Goal: Transaction & Acquisition: Purchase product/service

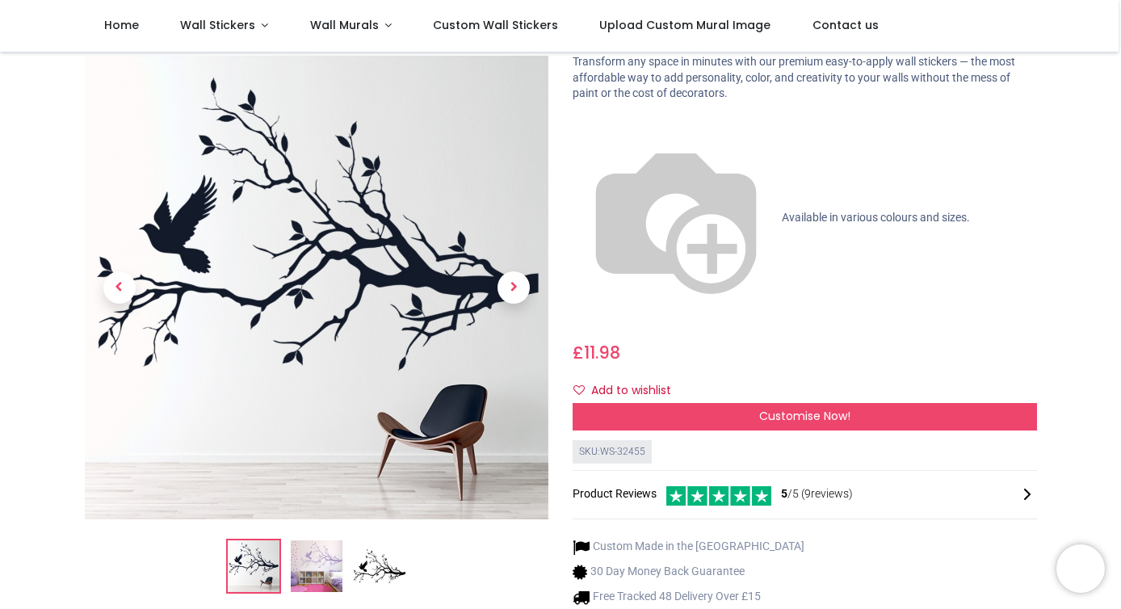
scroll to position [111, 0]
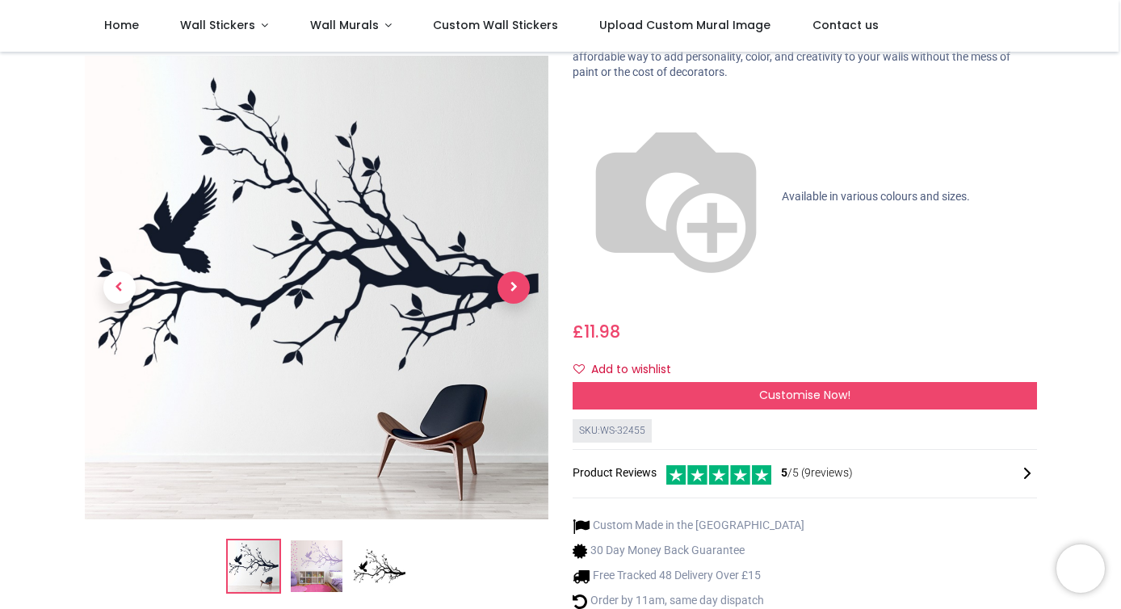
click at [522, 272] on span "Next" at bounding box center [513, 288] width 32 height 32
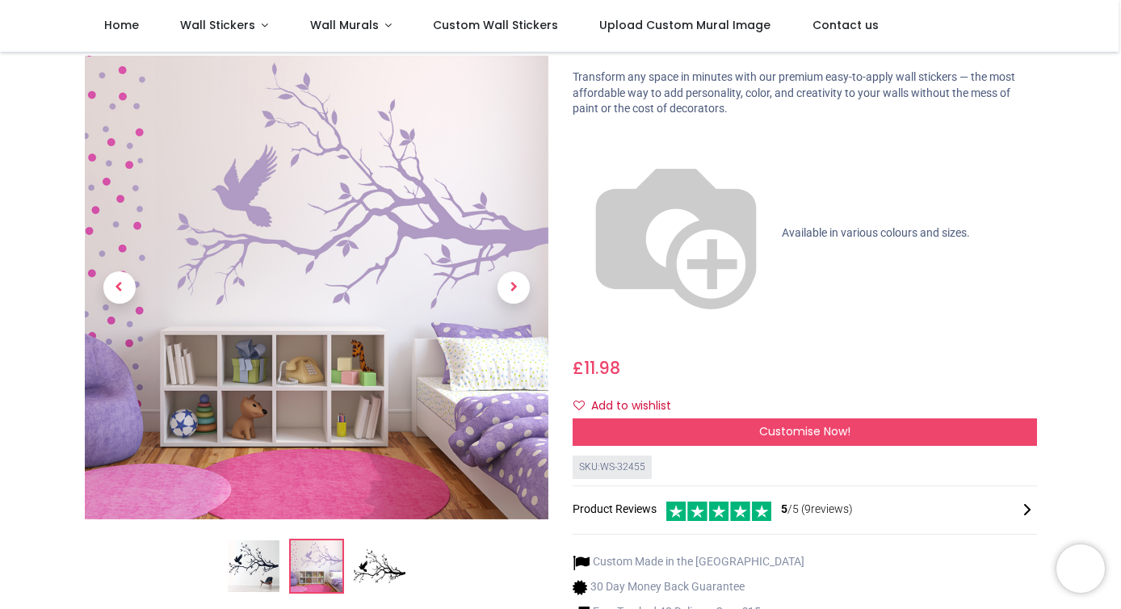
scroll to position [73, 0]
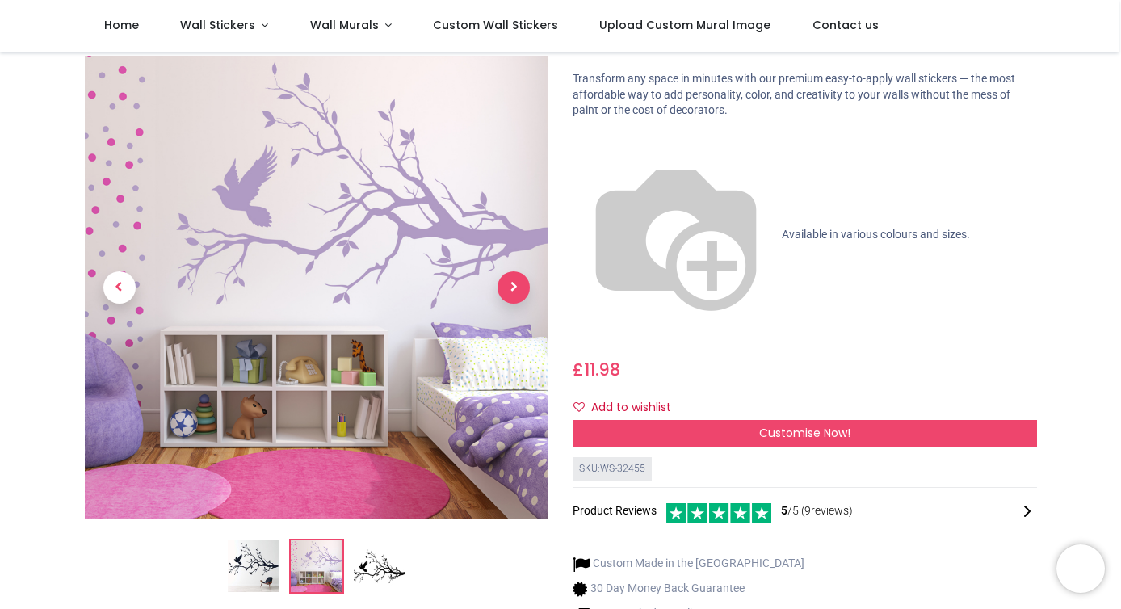
click at [513, 272] on span "Next" at bounding box center [513, 288] width 32 height 32
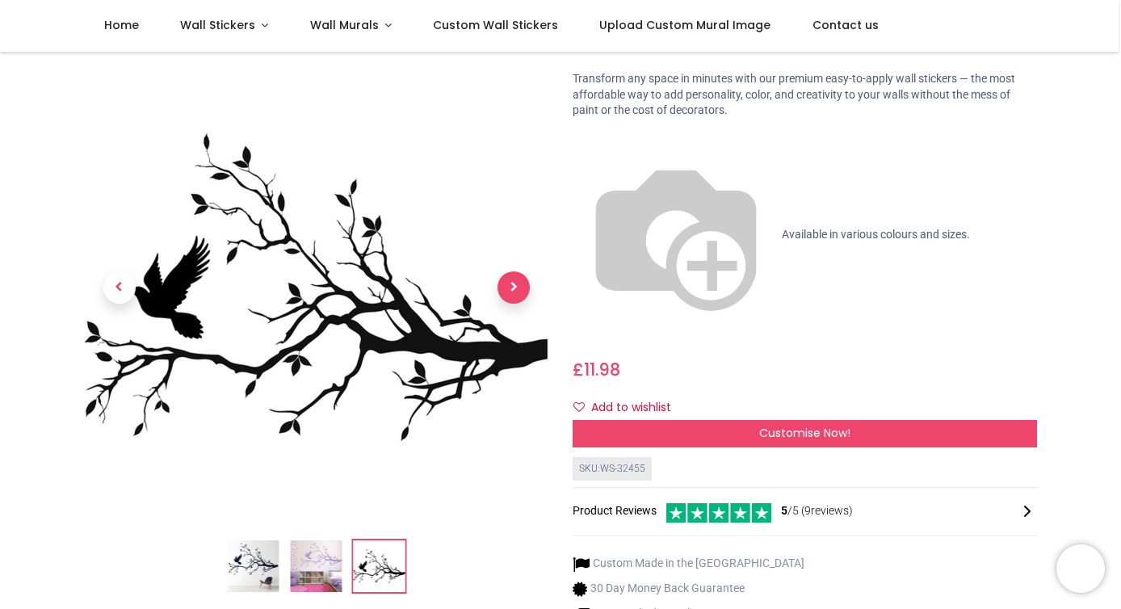
click at [513, 272] on span "Next" at bounding box center [513, 288] width 32 height 32
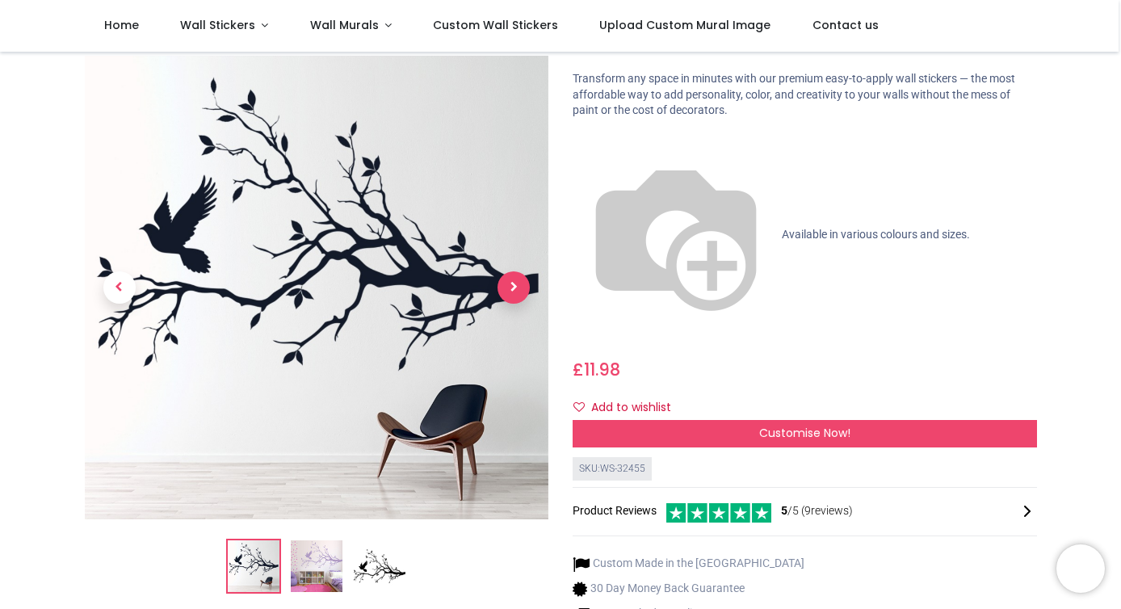
click at [513, 272] on span "Next" at bounding box center [513, 288] width 32 height 32
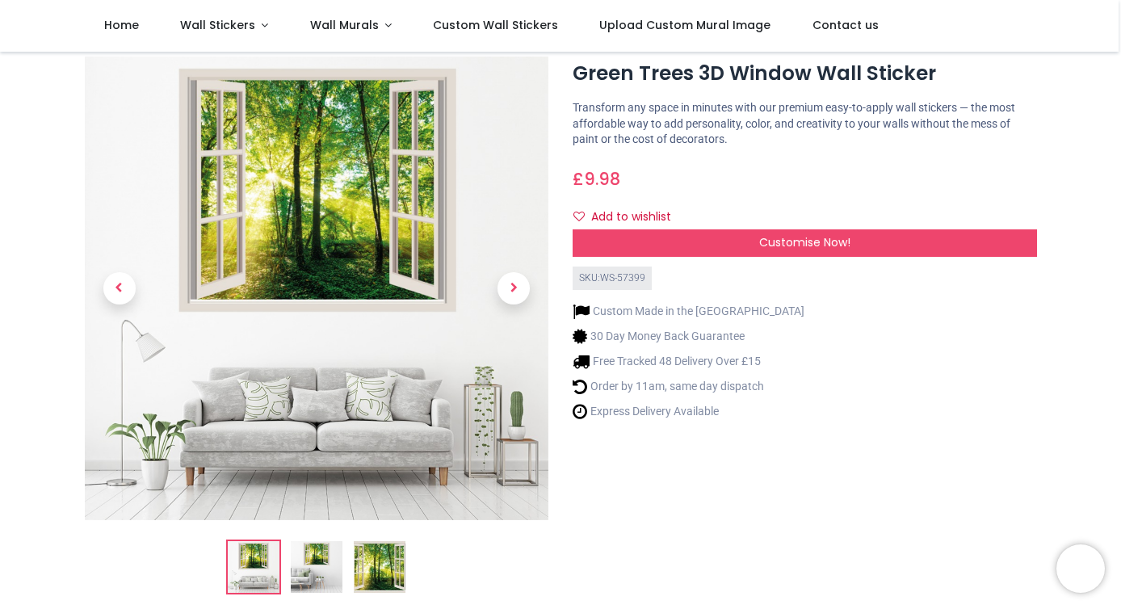
scroll to position [44, 0]
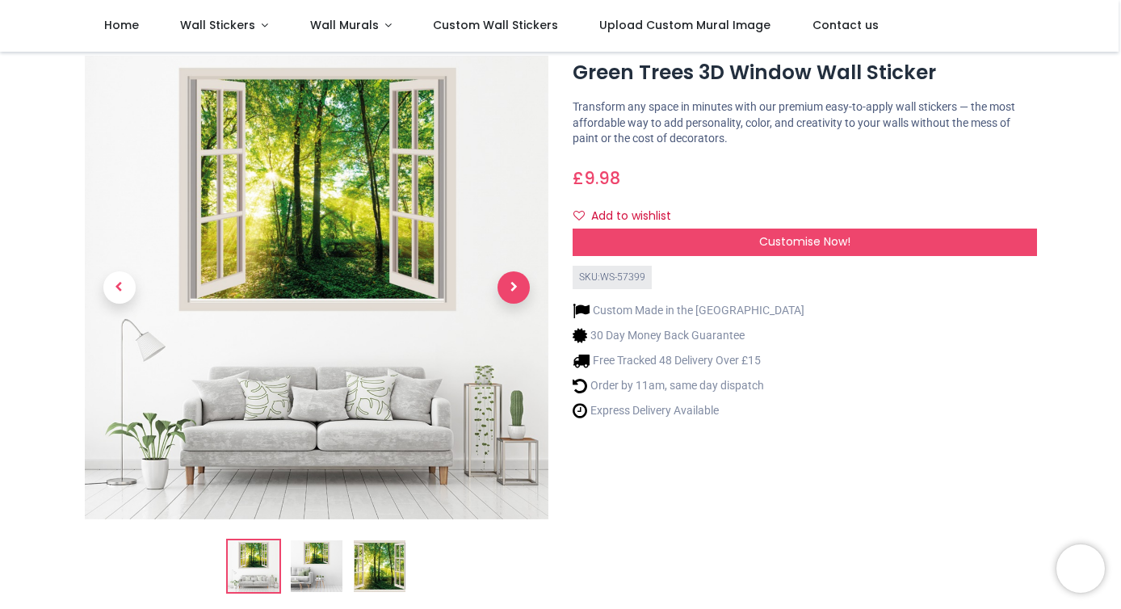
click at [501, 287] on span "Next" at bounding box center [513, 287] width 32 height 32
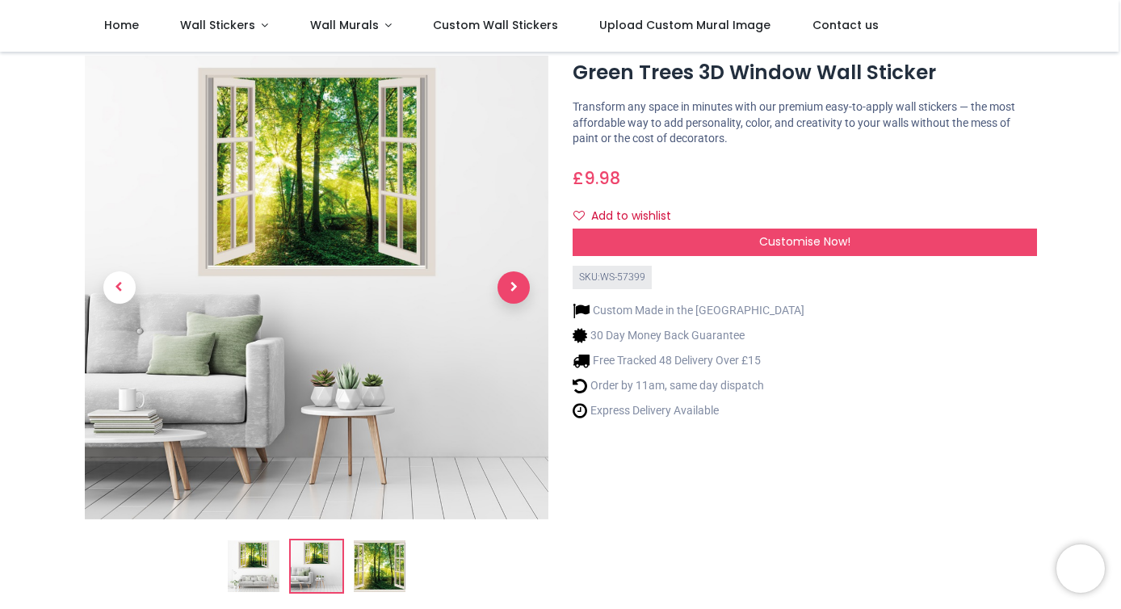
click at [501, 287] on span "Next" at bounding box center [513, 287] width 32 height 32
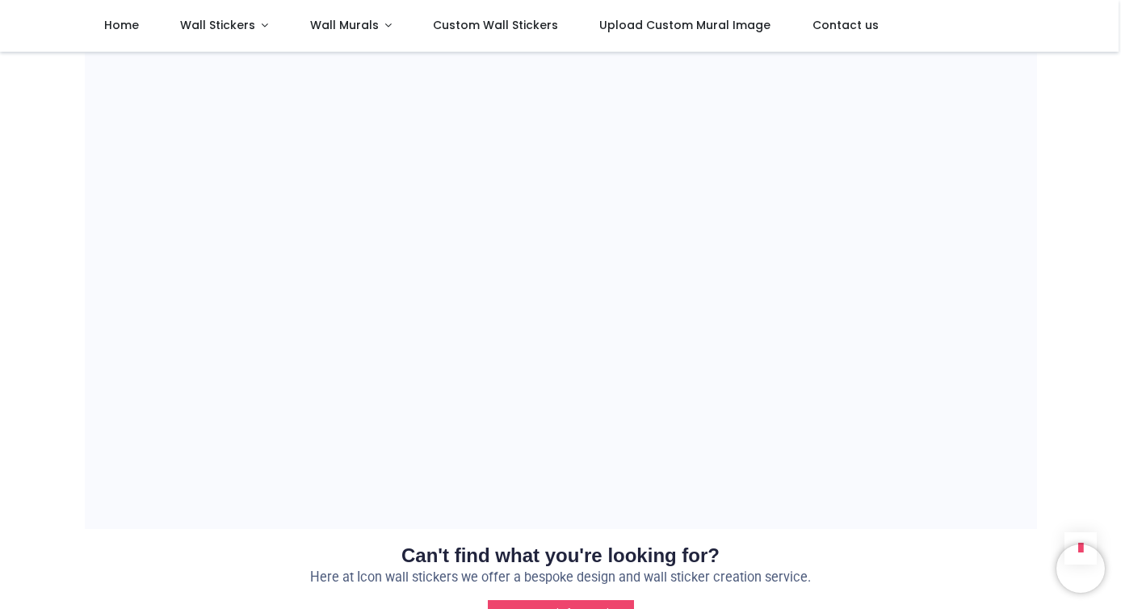
scroll to position [1107, 0]
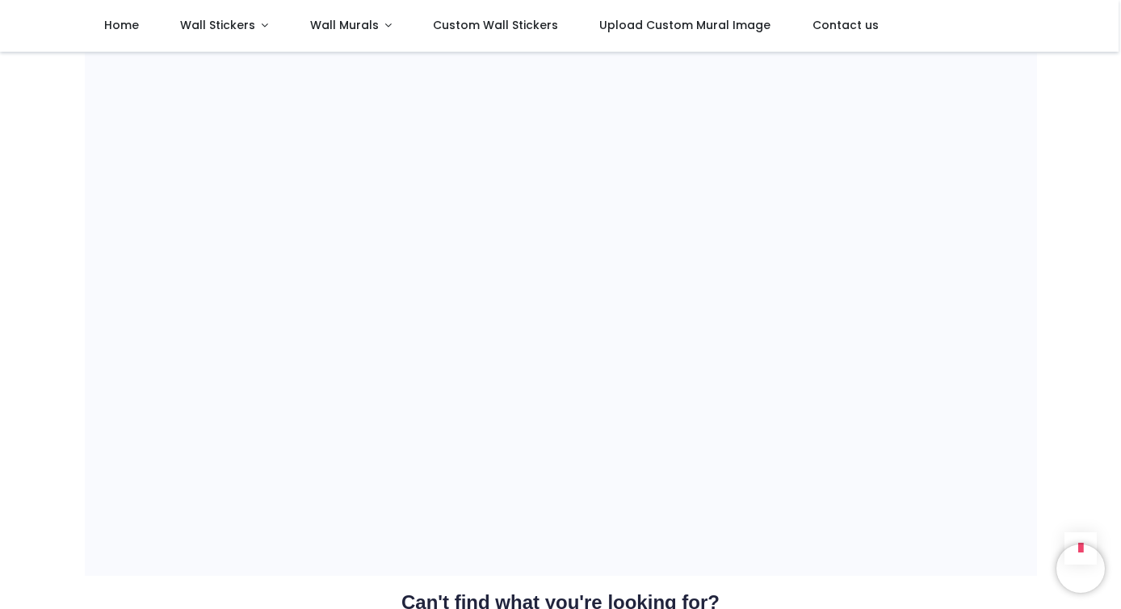
click at [40, 383] on div "Shop 3D Window Landscapes cm" at bounding box center [560, 123] width 1121 height 2356
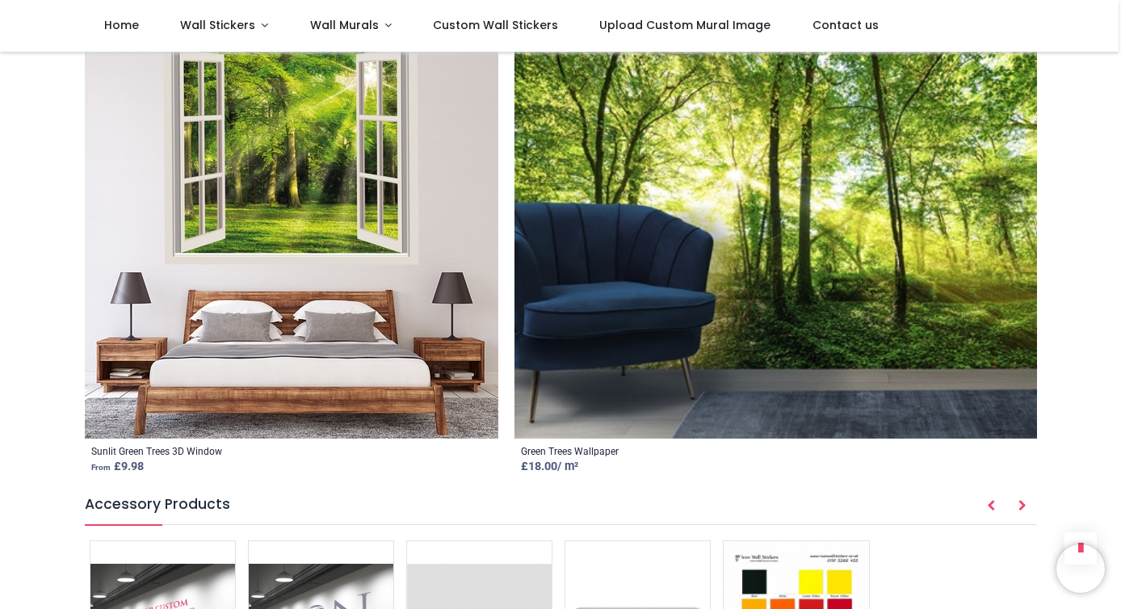
scroll to position [1856, 0]
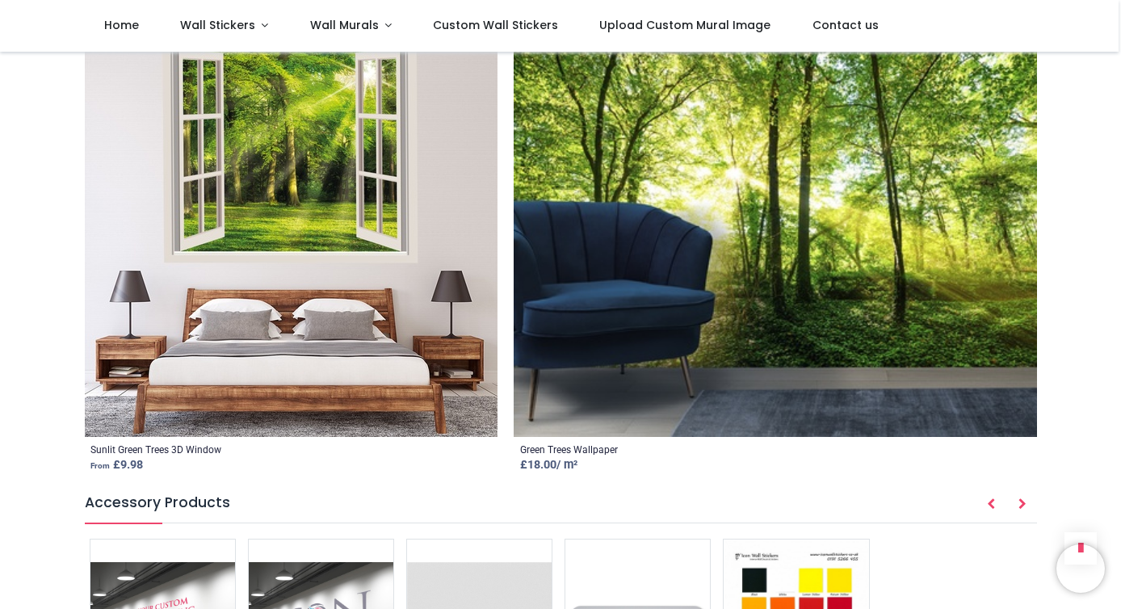
click at [607, 312] on img at bounding box center [821, 229] width 617 height 413
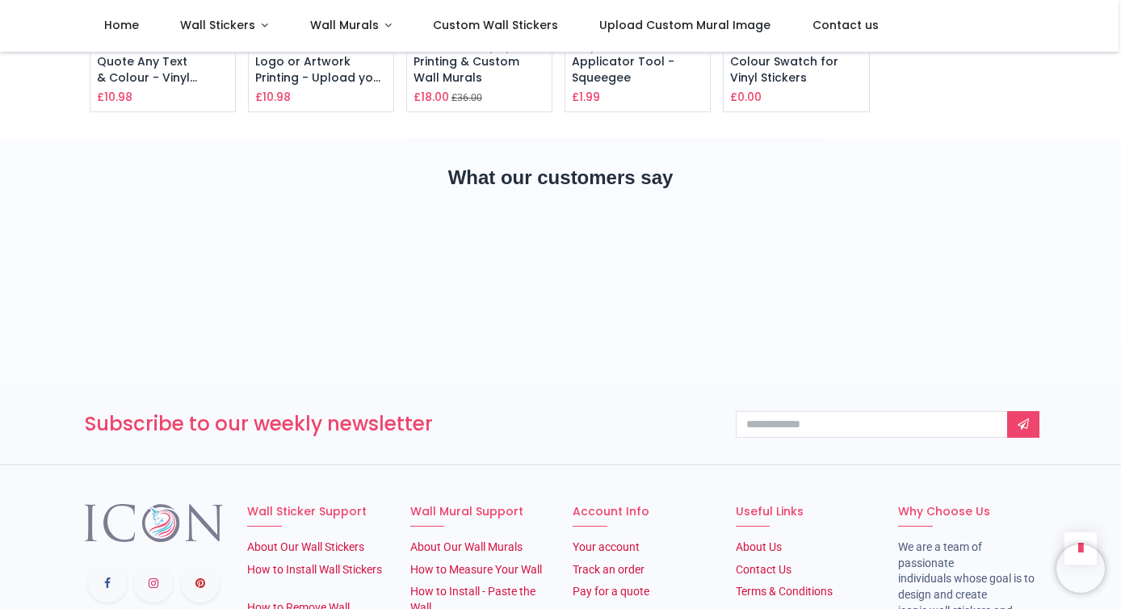
scroll to position [2271, 0]
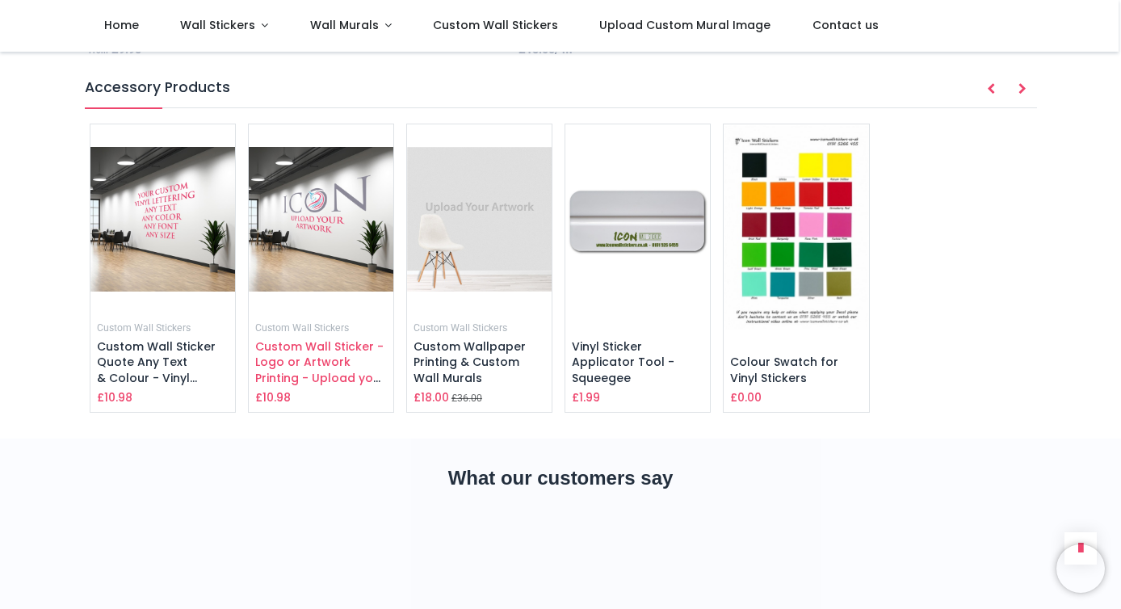
click at [343, 347] on span "Custom Wall Sticker - Logo or Artwork Printing - Upload your design" at bounding box center [320, 370] width 130 height 64
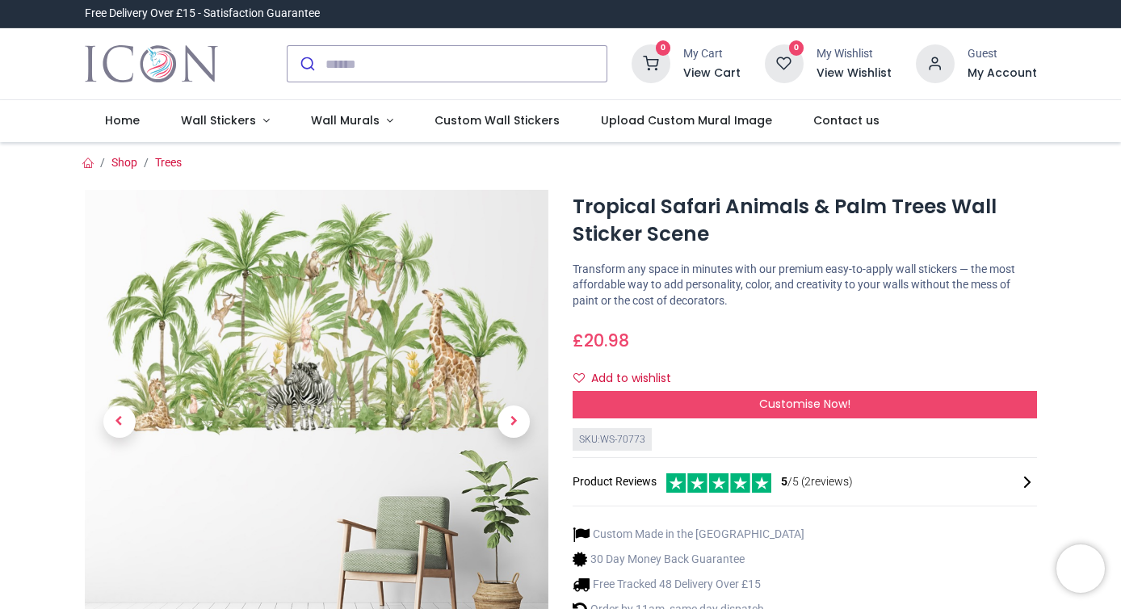
click at [286, 354] on img at bounding box center [317, 422] width 464 height 464
click at [352, 267] on img at bounding box center [317, 422] width 464 height 464
click at [505, 420] on span "Next" at bounding box center [513, 421] width 32 height 32
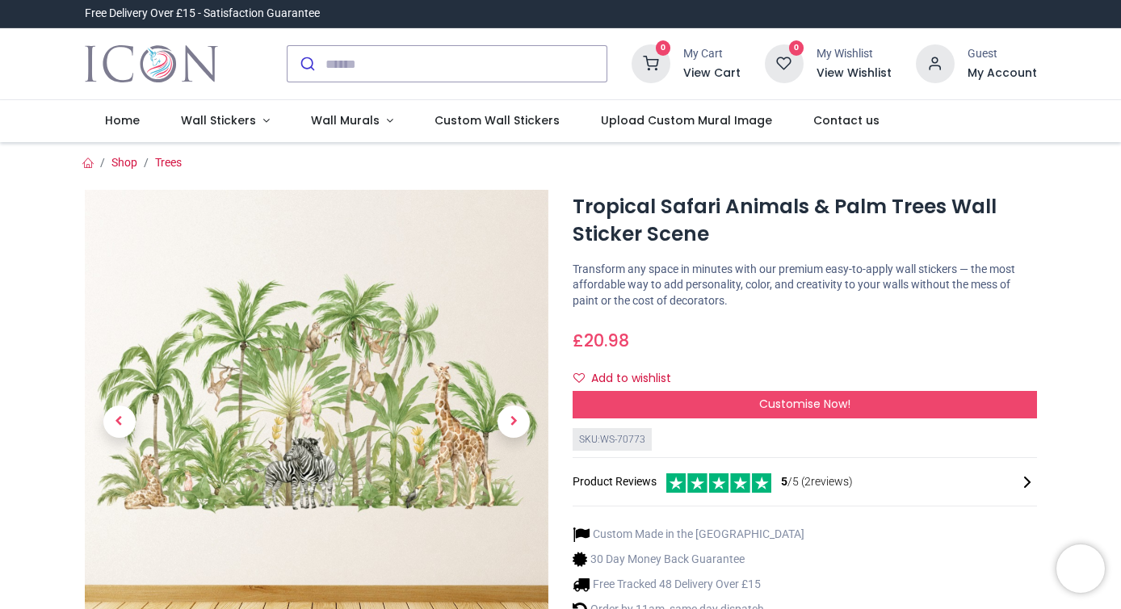
click at [353, 370] on img at bounding box center [317, 422] width 464 height 464
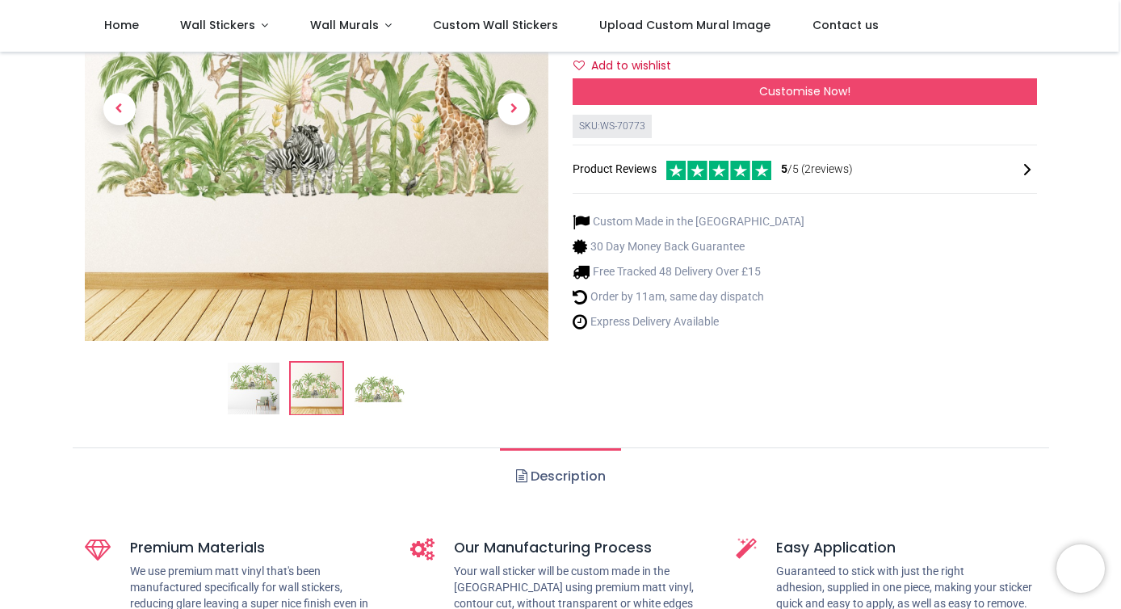
scroll to position [237, 0]
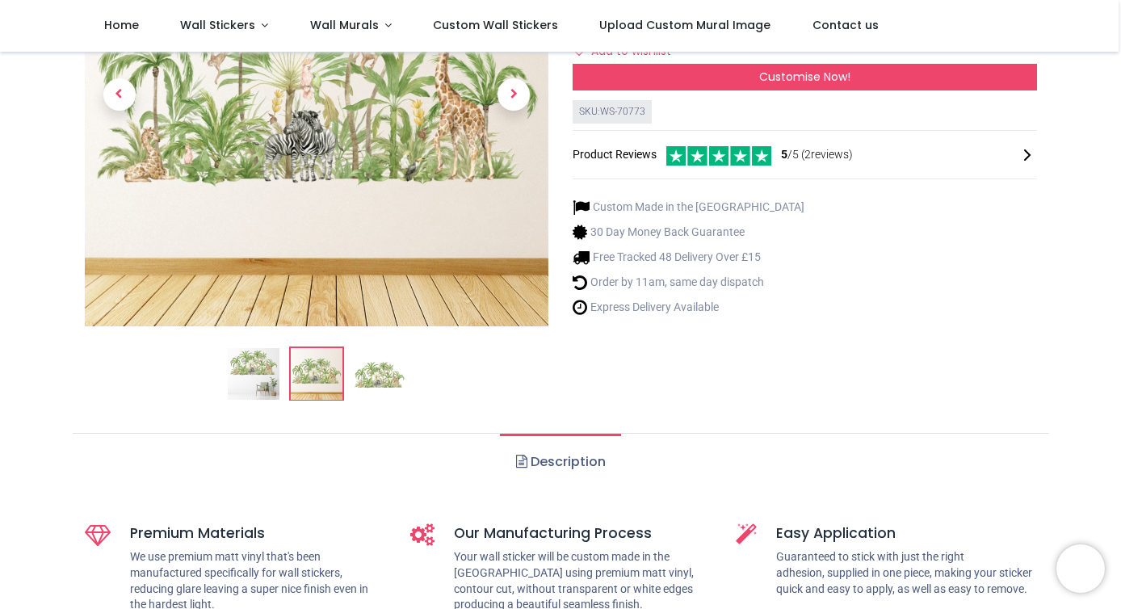
click at [369, 366] on img at bounding box center [380, 373] width 52 height 52
click at [404, 362] on li at bounding box center [379, 373] width 55 height 55
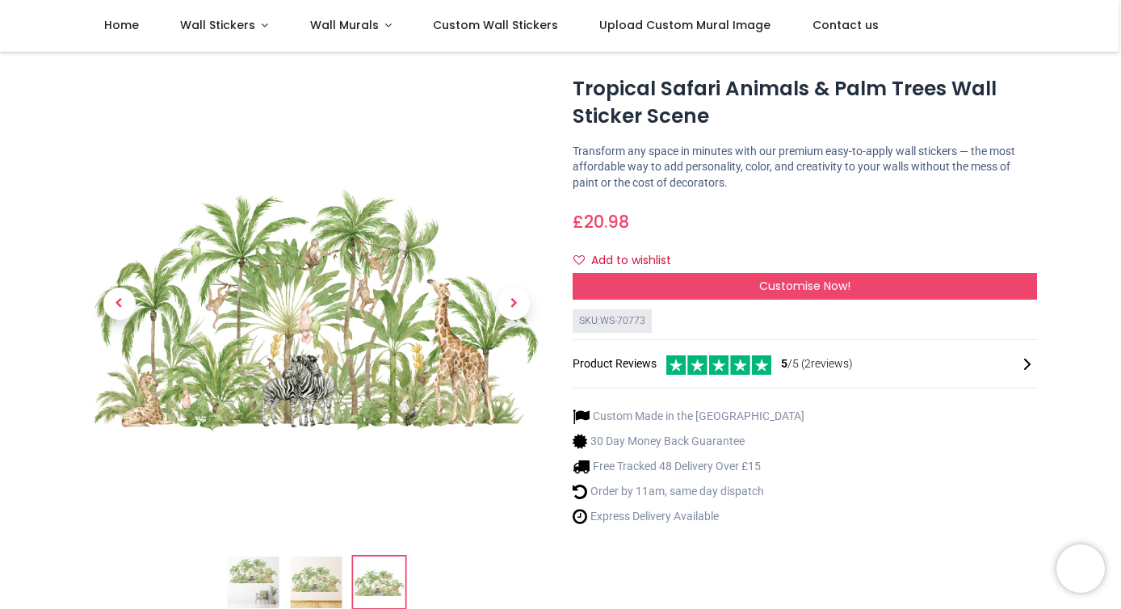
scroll to position [21, 0]
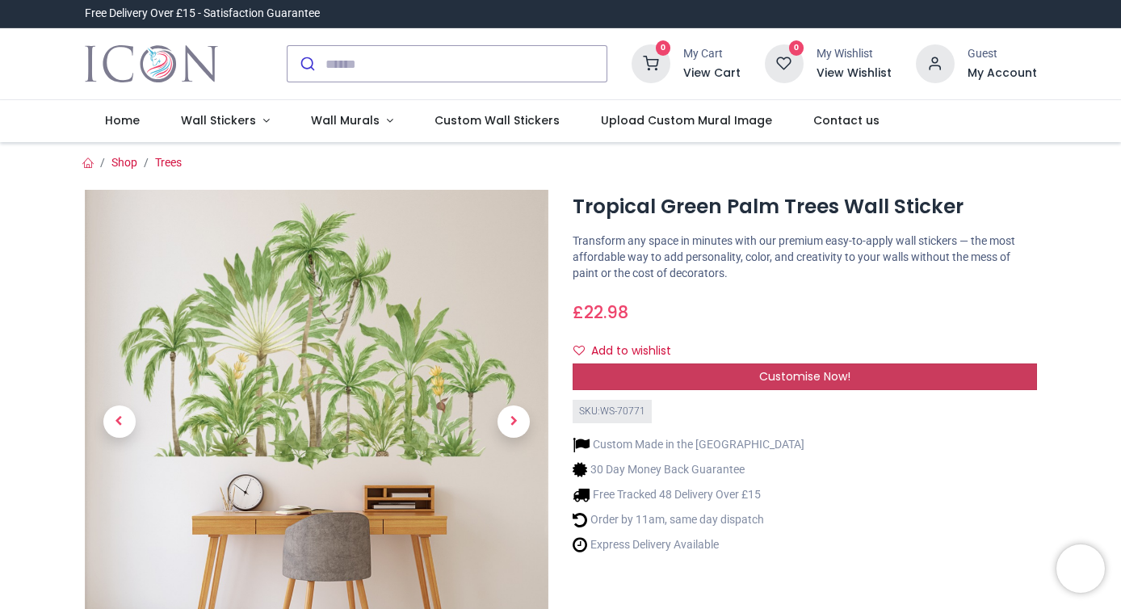
click at [706, 371] on div "Customise Now!" at bounding box center [804, 376] width 464 height 27
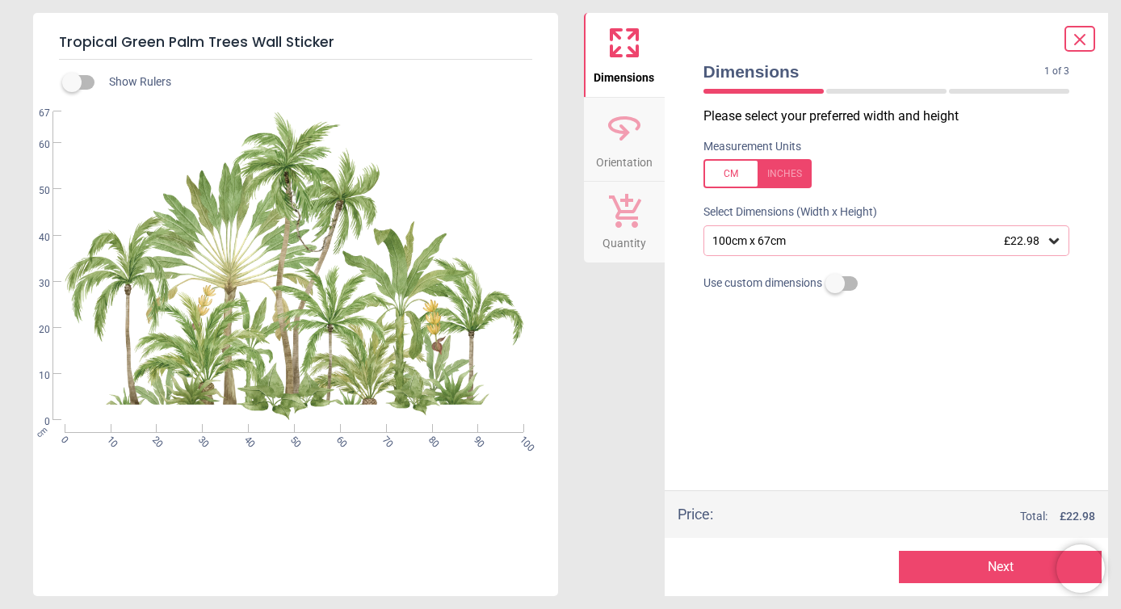
click at [751, 234] on div "100cm x 67cm £22.98" at bounding box center [878, 241] width 336 height 14
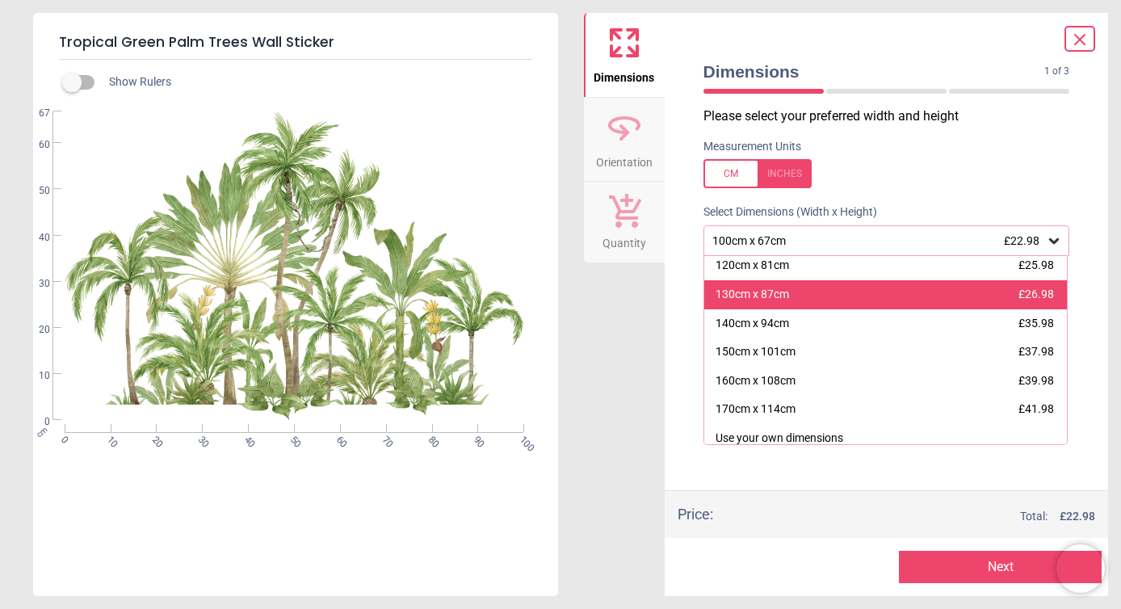
scroll to position [70, 0]
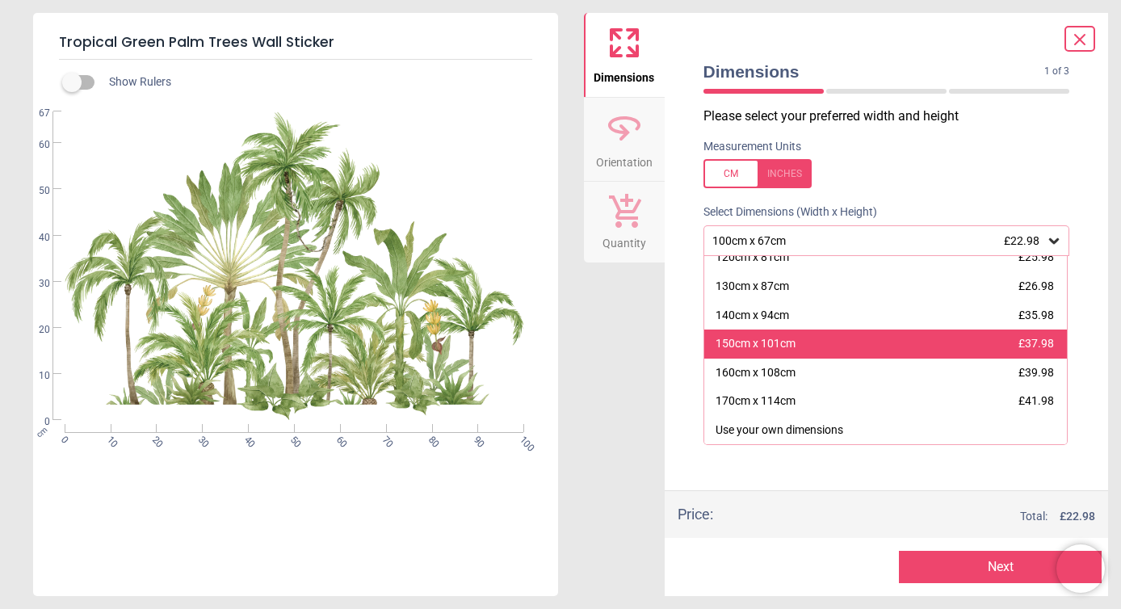
click at [740, 338] on div "150cm x 101cm" at bounding box center [755, 344] width 80 height 16
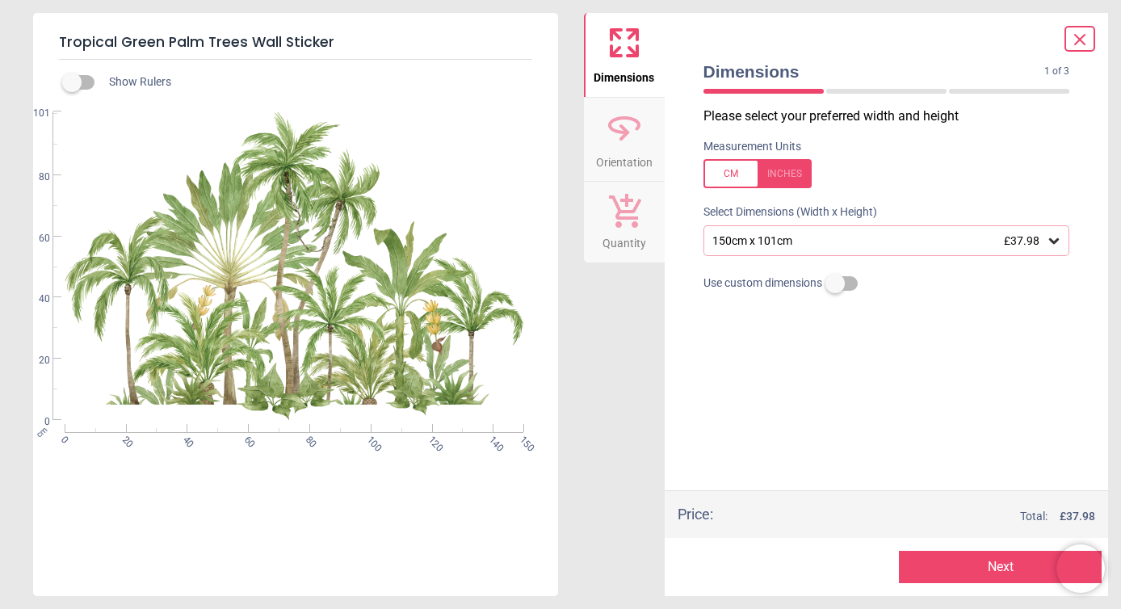
click at [72, 82] on label at bounding box center [72, 82] width 0 height 0
click at [94, 80] on div "Show Rulers" at bounding box center [315, 82] width 486 height 19
click at [72, 82] on label at bounding box center [72, 82] width 0 height 0
click at [601, 154] on span "Orientation" at bounding box center [624, 159] width 57 height 24
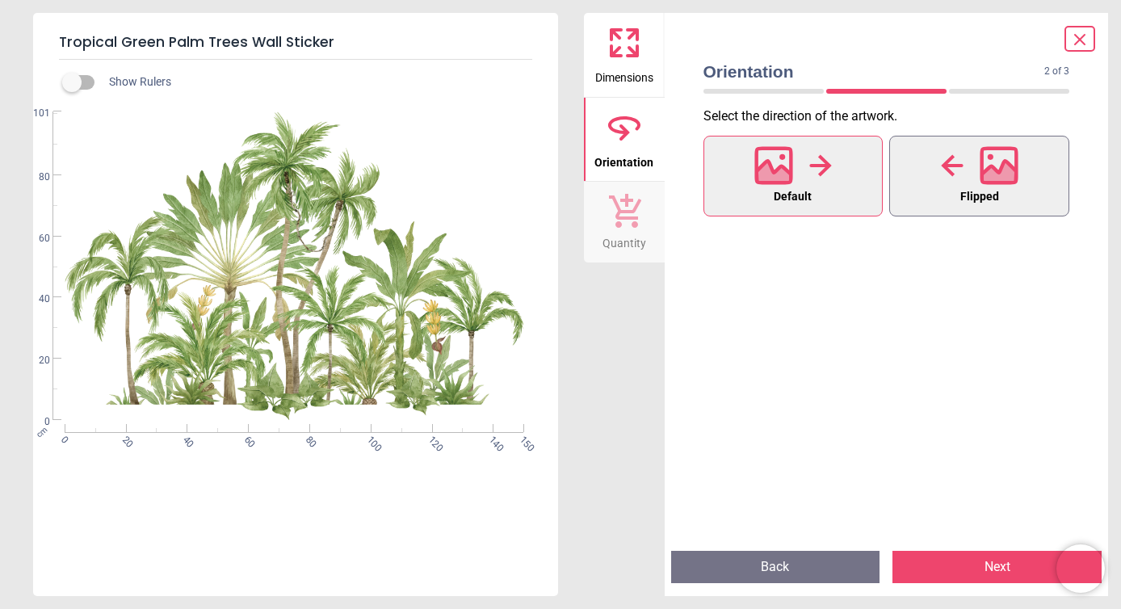
click at [942, 153] on div at bounding box center [980, 166] width 78 height 42
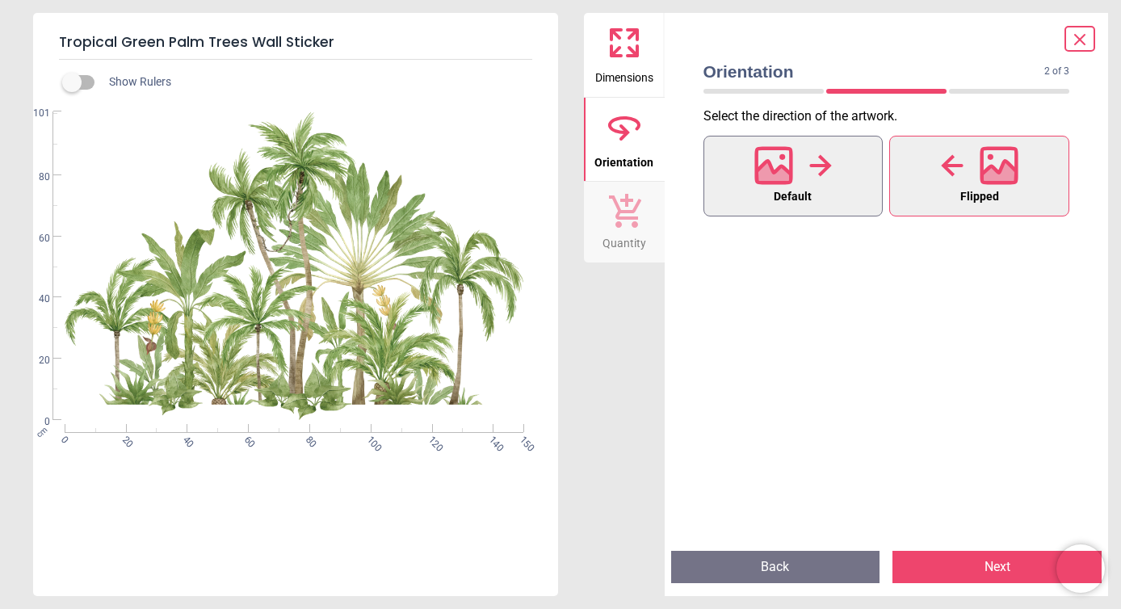
click at [811, 156] on icon at bounding box center [820, 165] width 23 height 24
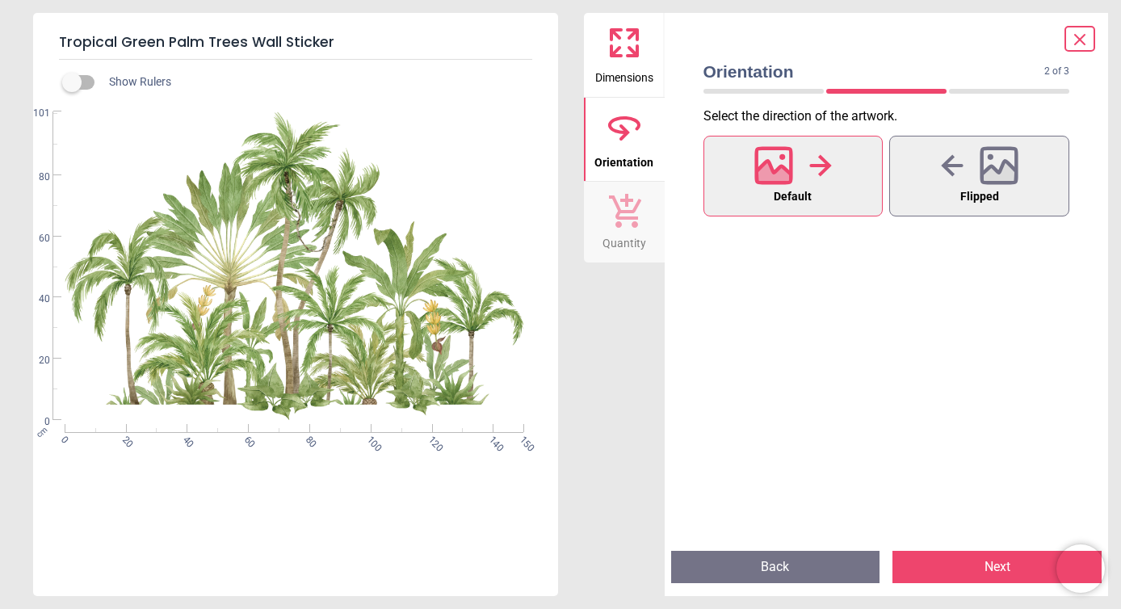
click at [609, 221] on icon at bounding box center [624, 210] width 34 height 36
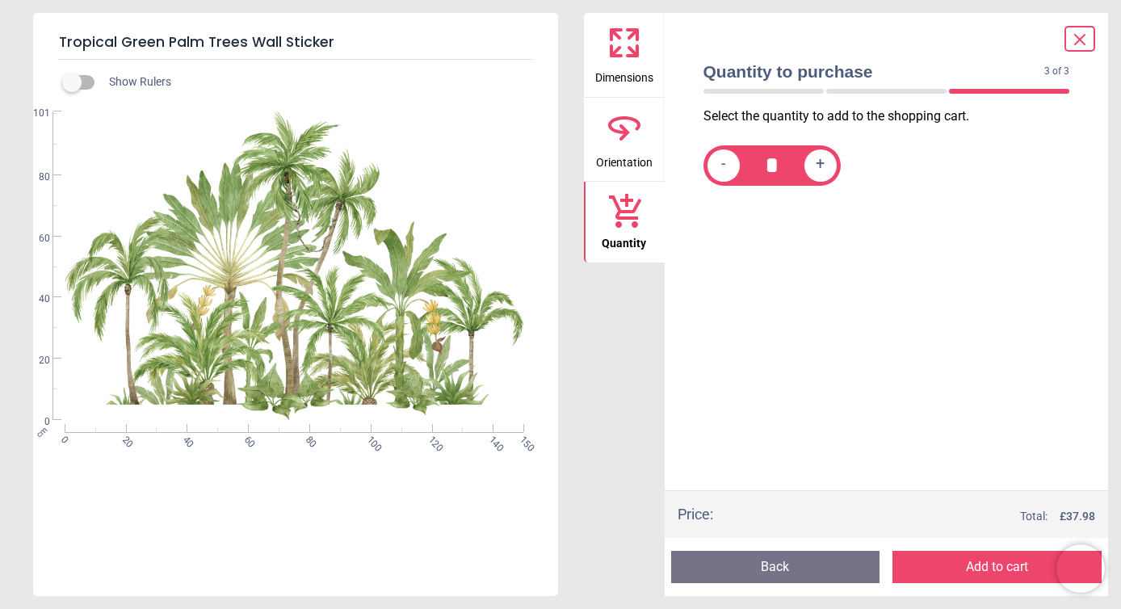
click at [618, 15] on button "Dimensions" at bounding box center [624, 55] width 81 height 84
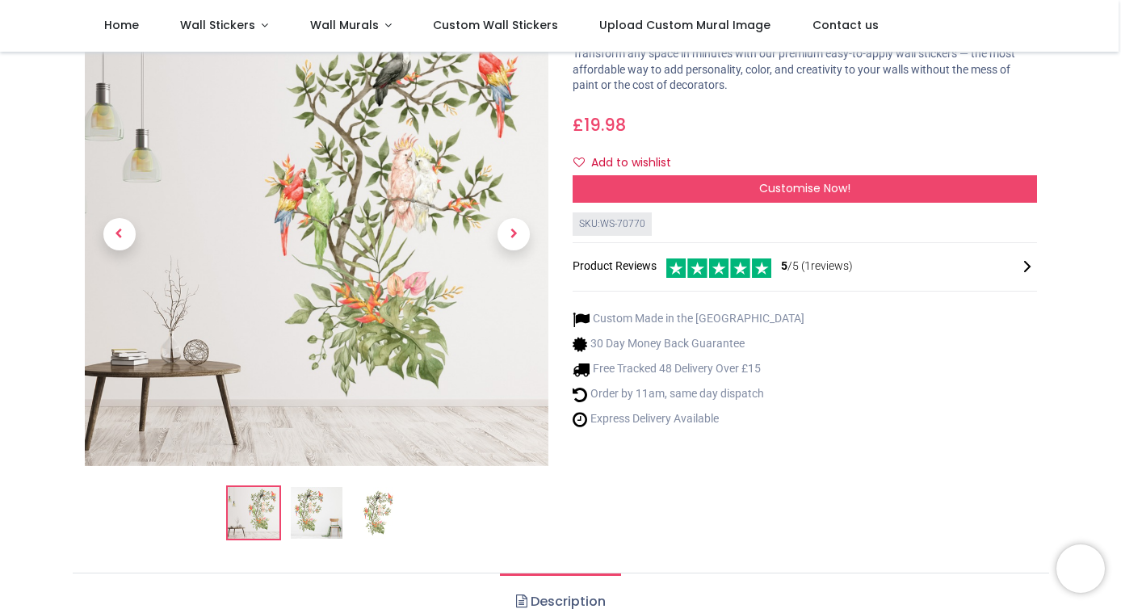
scroll to position [100, 0]
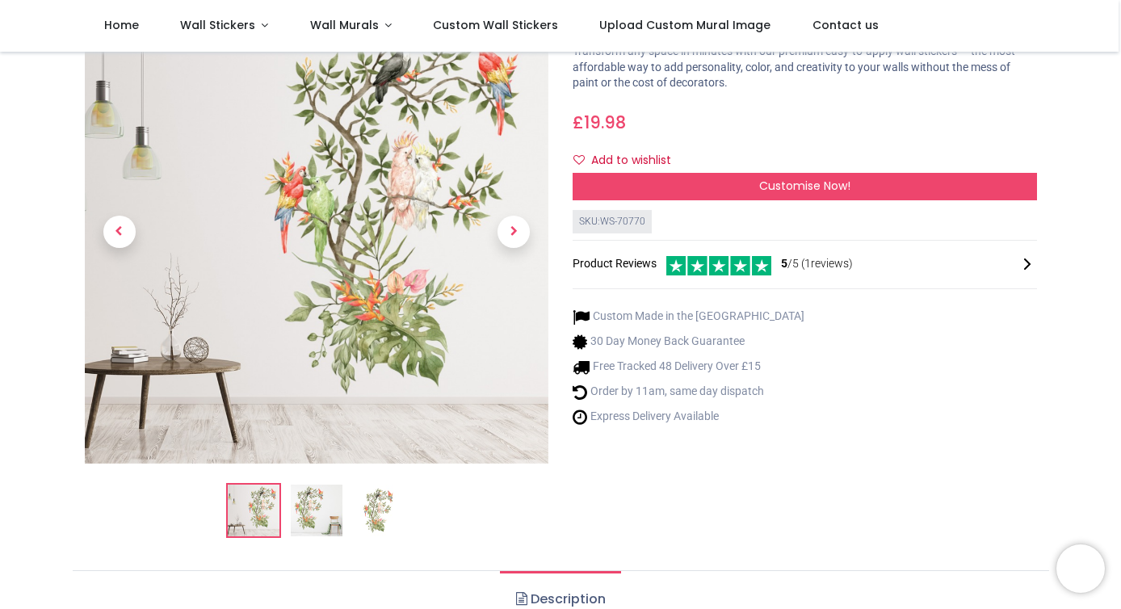
click at [309, 514] on img at bounding box center [317, 510] width 52 height 52
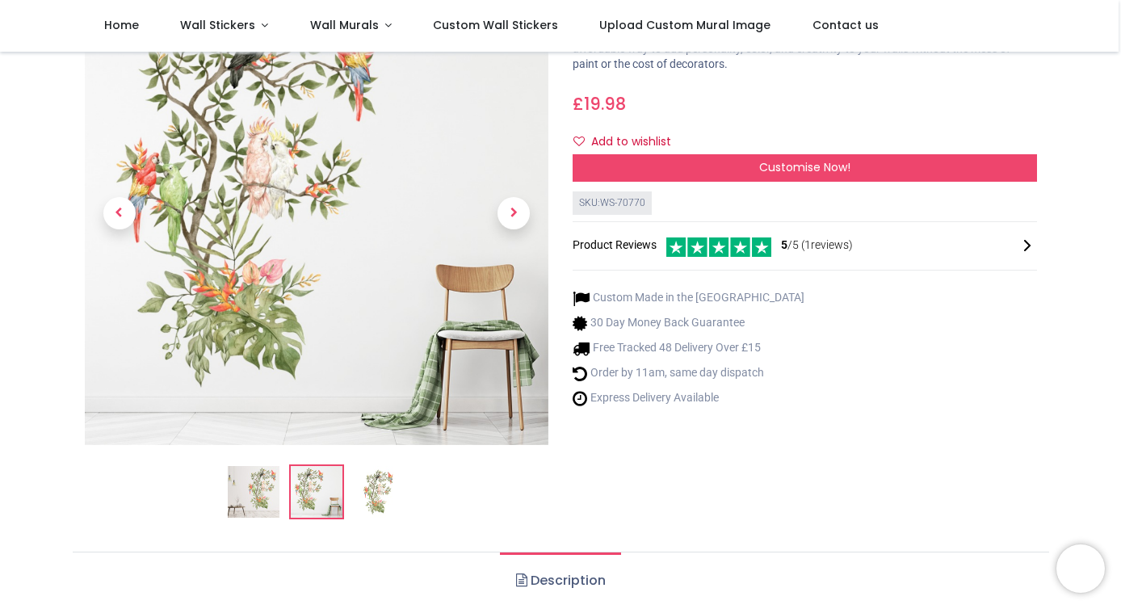
scroll to position [128, 0]
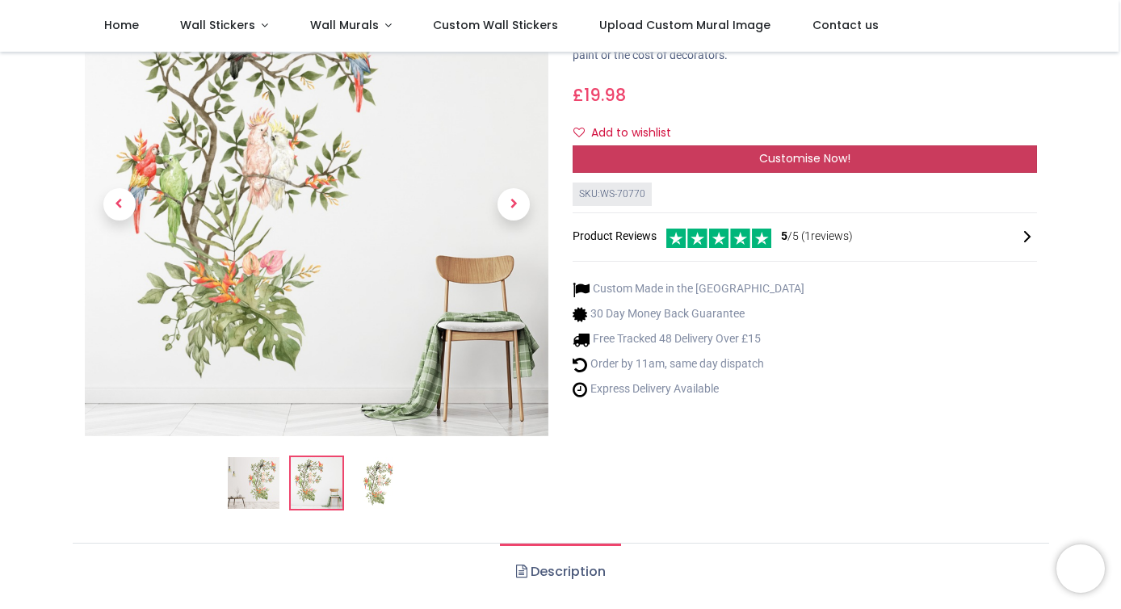
click at [581, 161] on div "Customise Now!" at bounding box center [804, 158] width 464 height 27
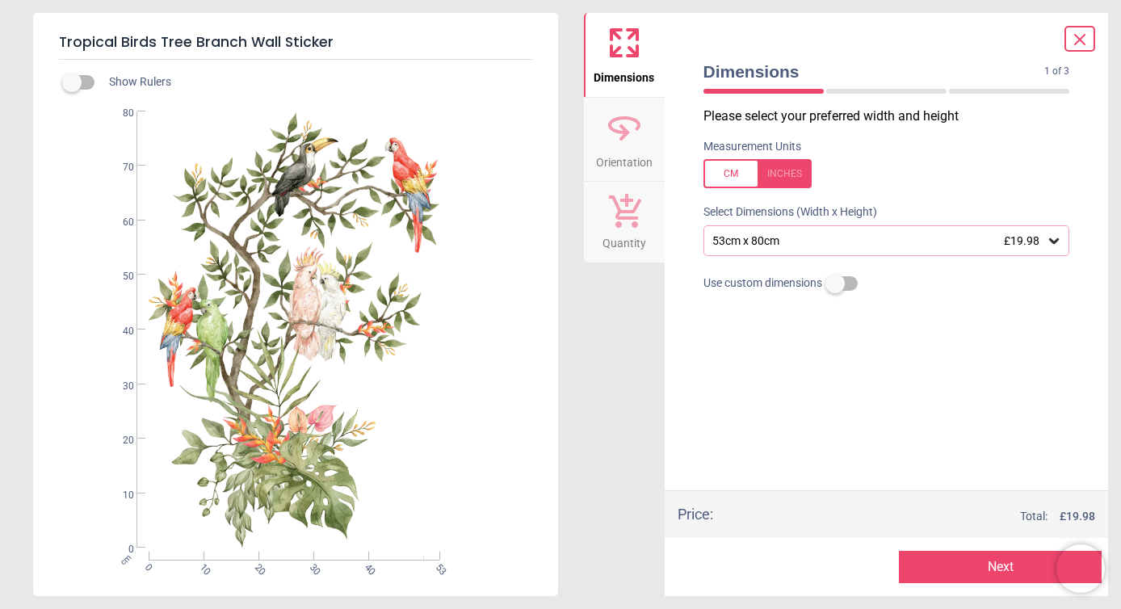
click at [740, 248] on div "53cm x 80cm £19.98" at bounding box center [886, 240] width 367 height 31
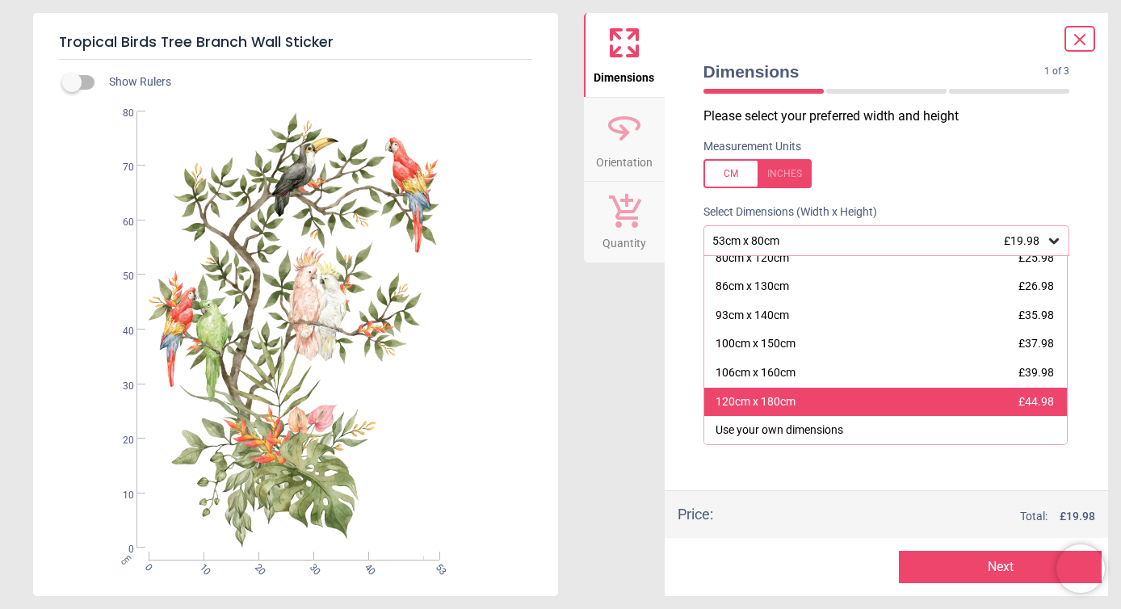
click at [757, 388] on div "120cm x 180cm £44.98" at bounding box center [885, 402] width 363 height 29
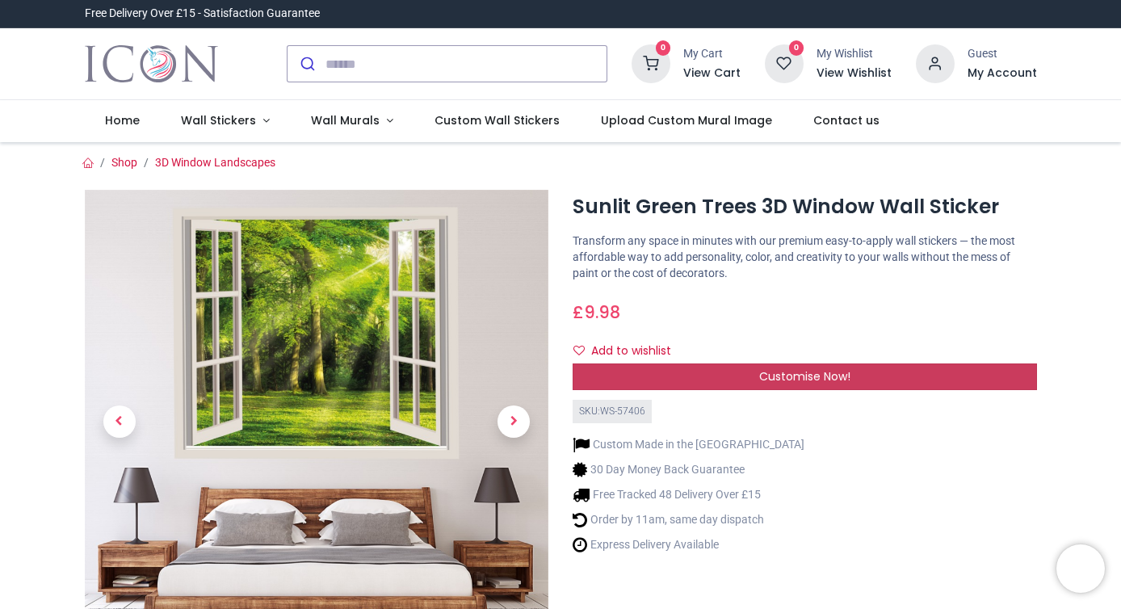
click at [681, 372] on div "Customise Now!" at bounding box center [804, 376] width 464 height 27
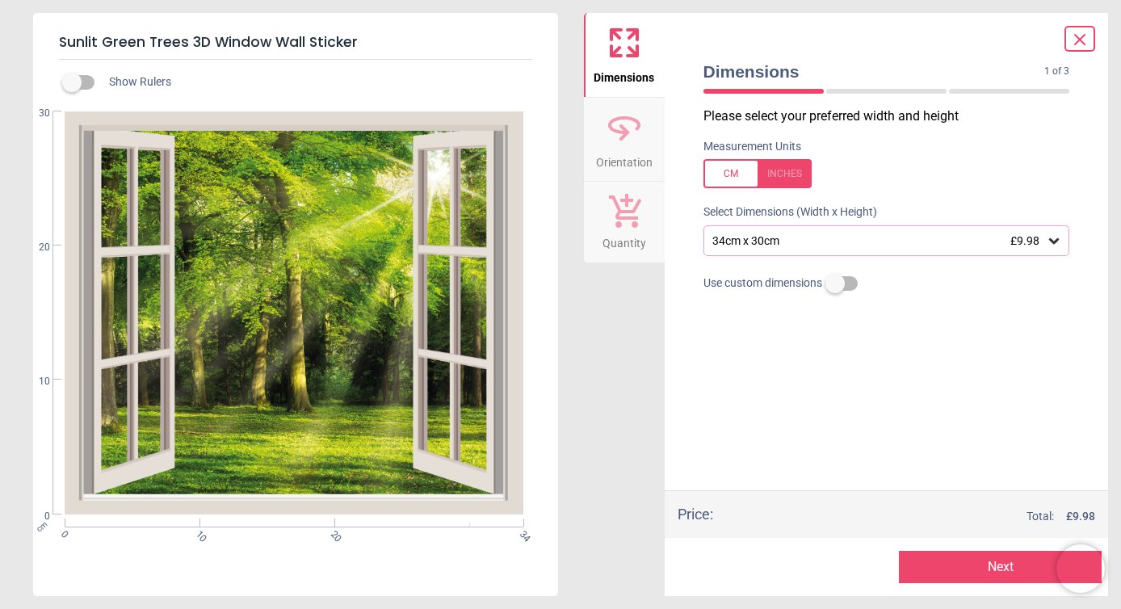
click at [747, 241] on div "34cm x 30cm £9.98" at bounding box center [878, 241] width 336 height 14
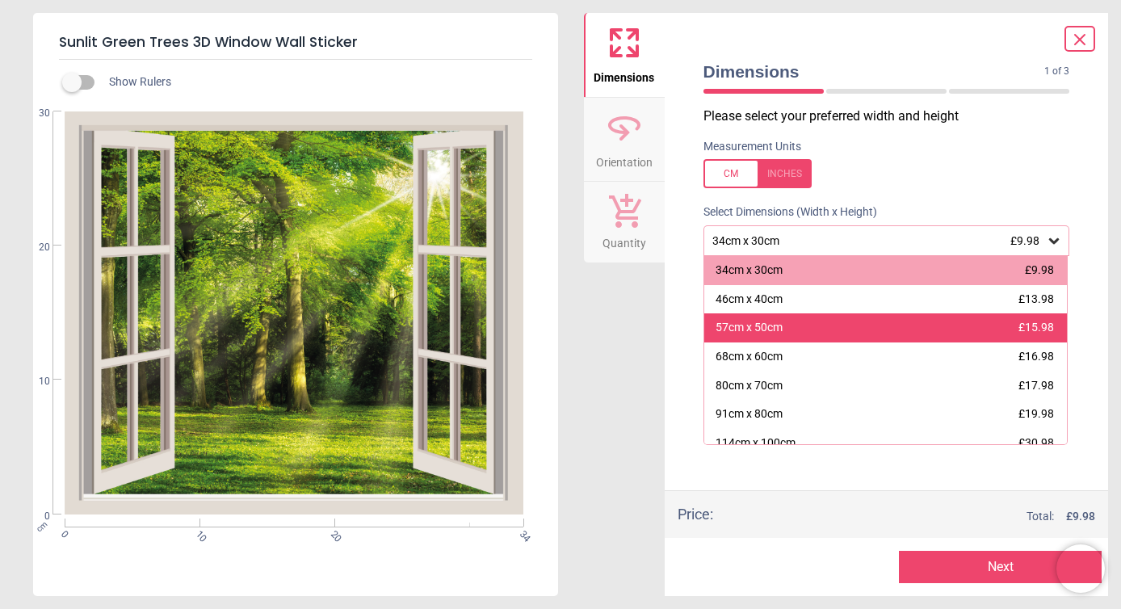
scroll to position [70, 0]
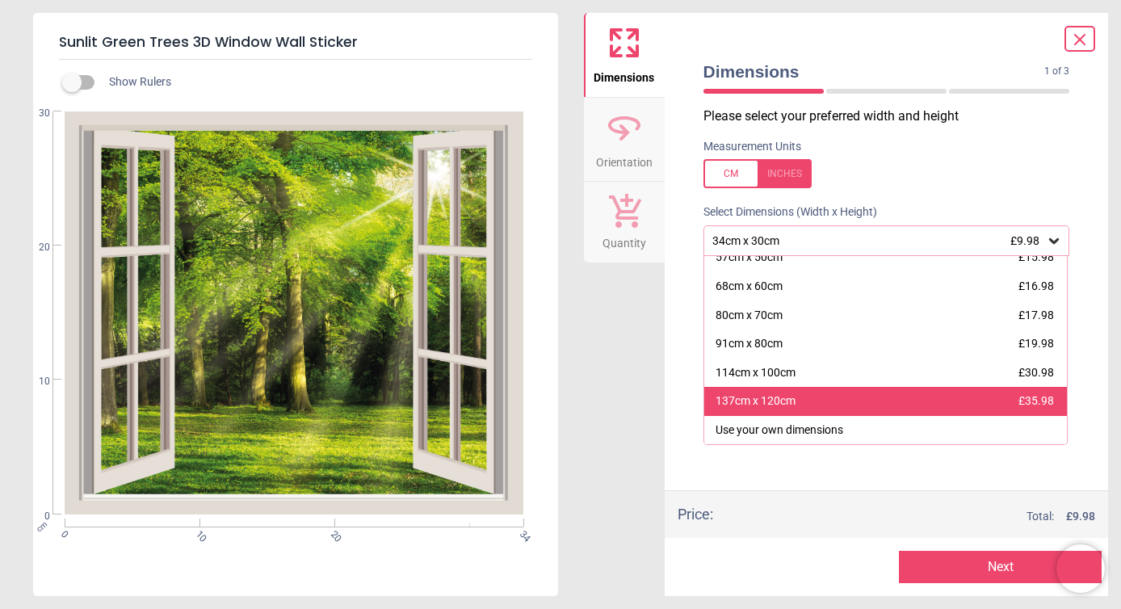
click at [743, 397] on div "137cm x 120cm" at bounding box center [755, 401] width 80 height 16
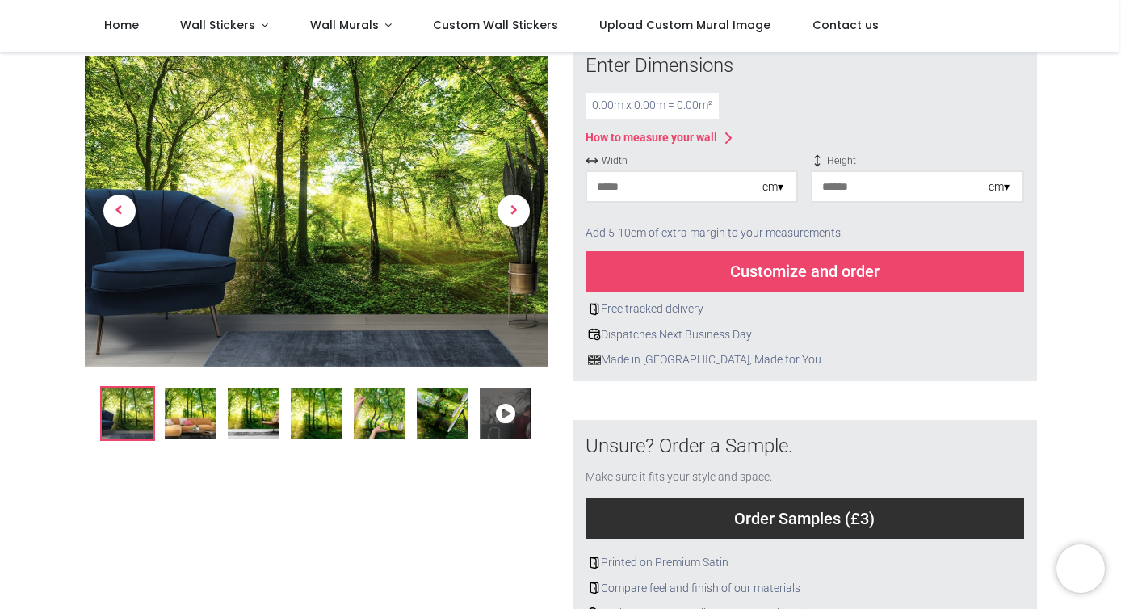
scroll to position [227, 0]
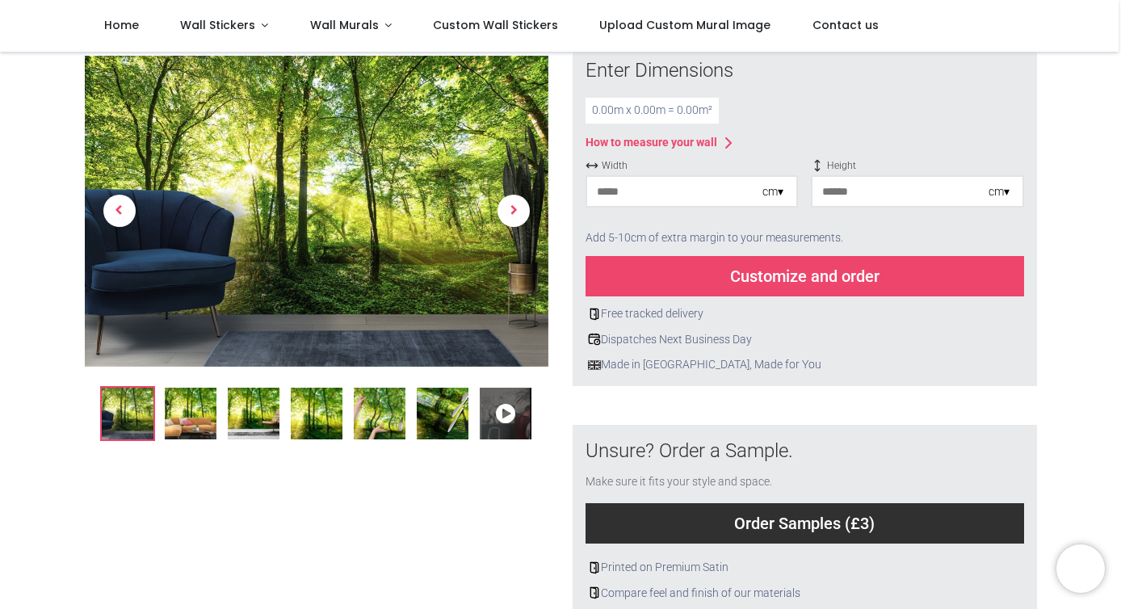
click at [680, 198] on input "number" at bounding box center [674, 191] width 175 height 29
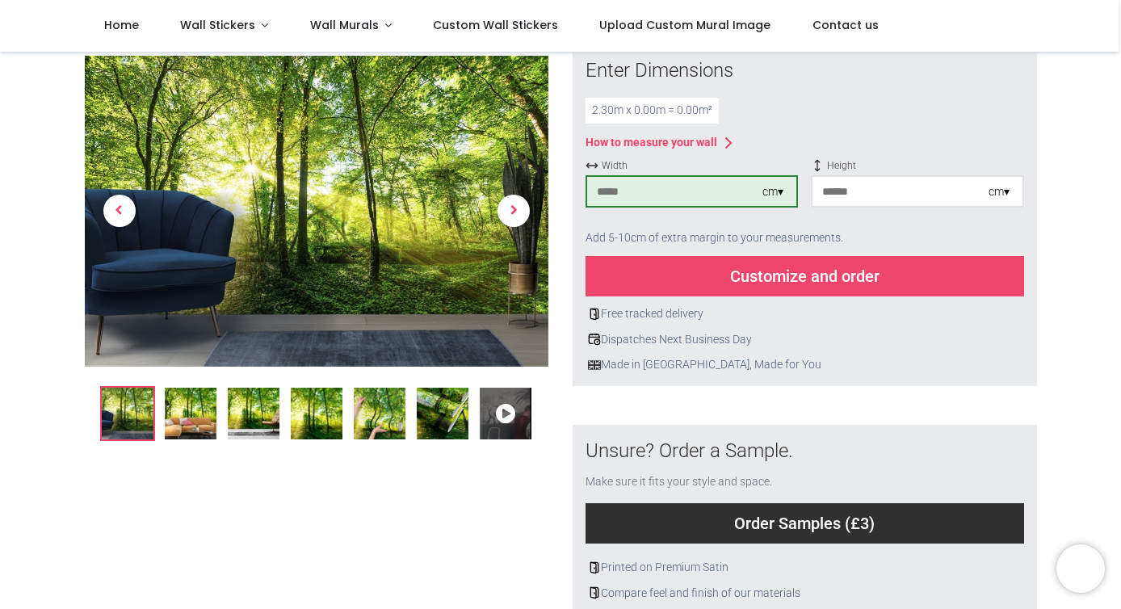
type input "***"
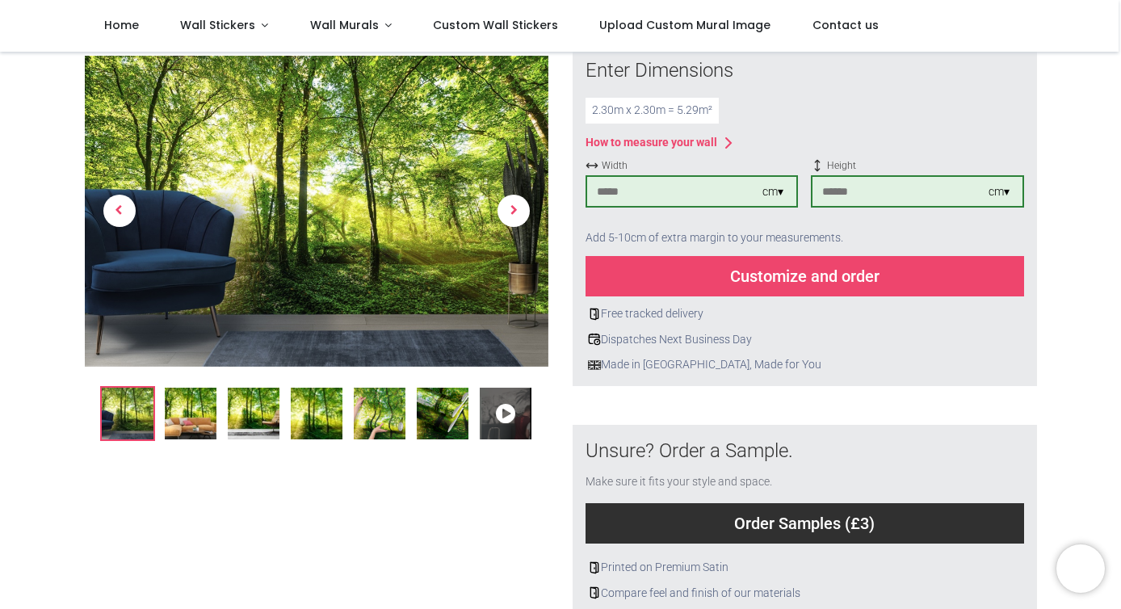
type input "***"
click at [747, 277] on div "Customize and order" at bounding box center [804, 276] width 438 height 40
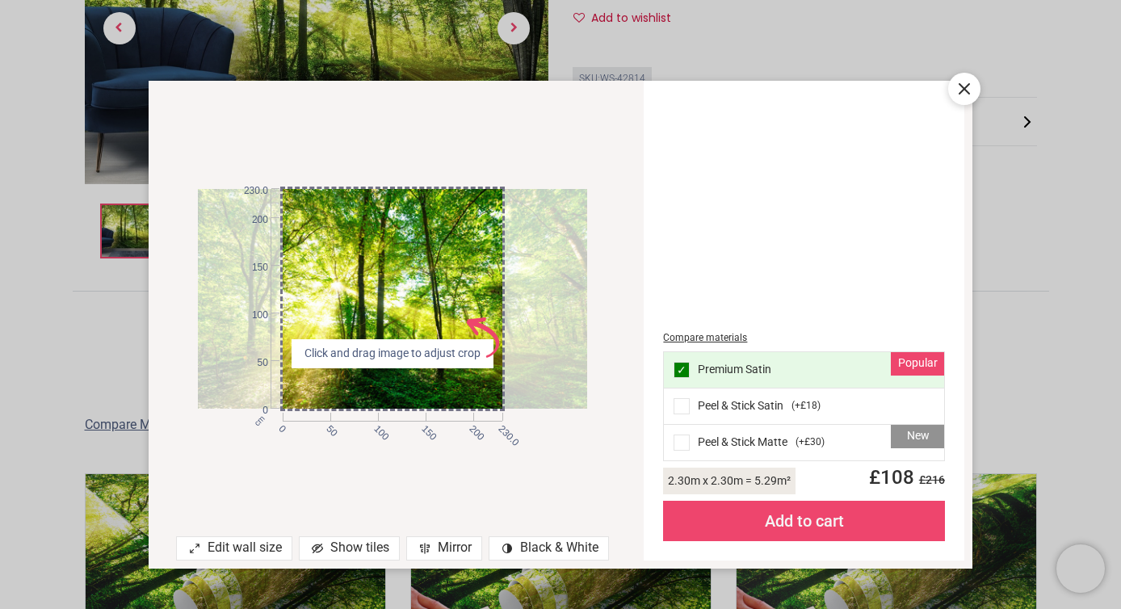
click at [696, 440] on div "New Peel & Stick Matte ( +£30 )" at bounding box center [803, 443] width 279 height 36
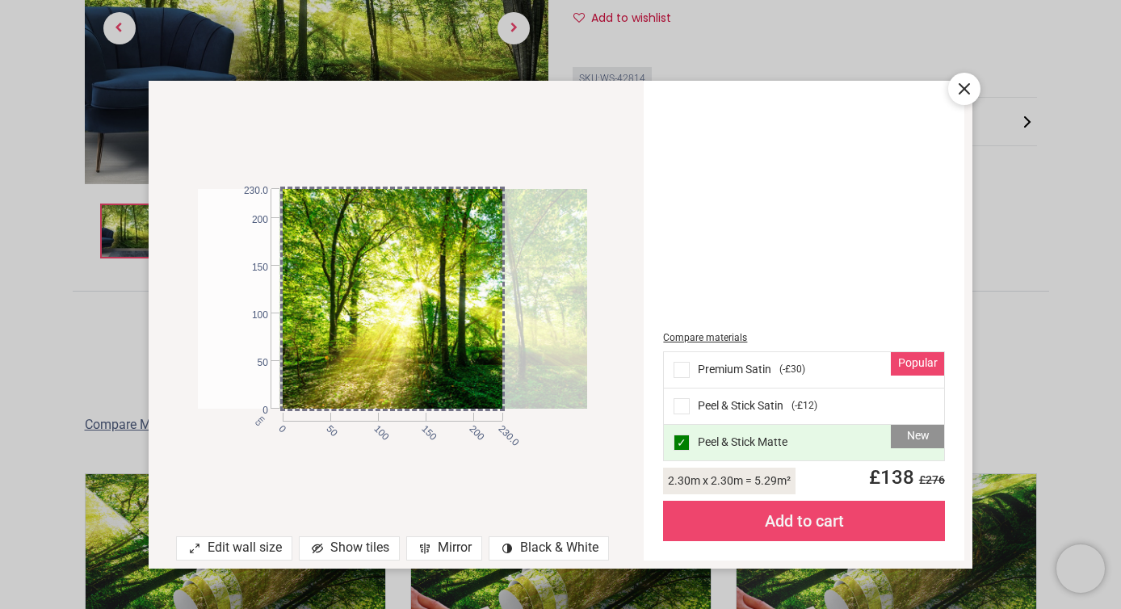
drag, startPoint x: 451, startPoint y: 271, endPoint x: 632, endPoint y: 281, distance: 181.1
click at [632, 281] on div "cm 0 50 100 150 200 230.0 0 50 100 150 200 230.0" at bounding box center [392, 298] width 487 height 403
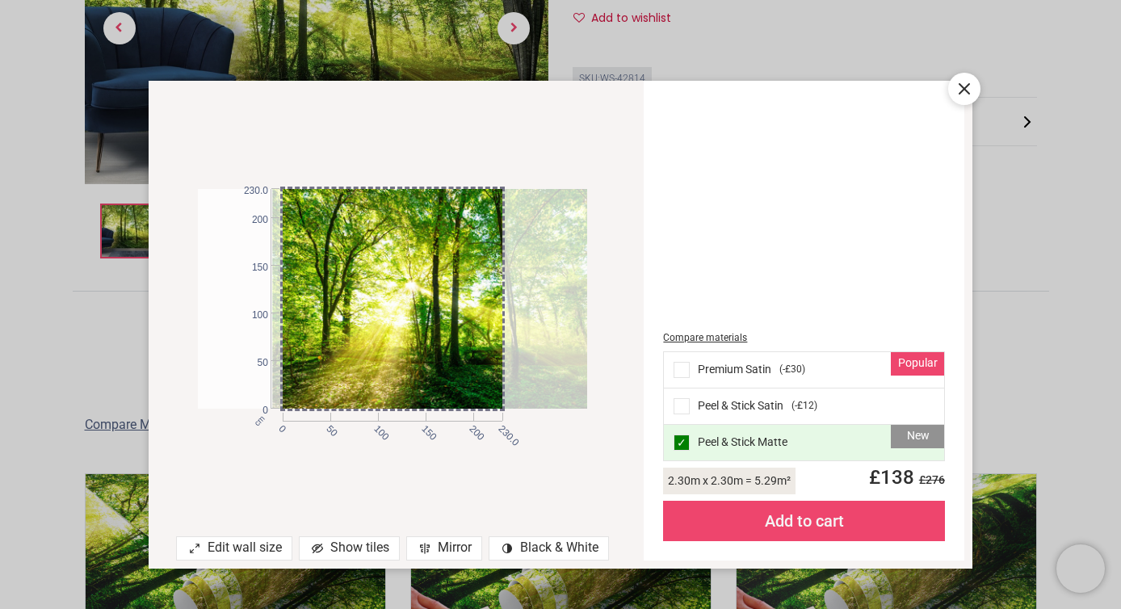
click at [354, 547] on div "Show tiles" at bounding box center [349, 548] width 101 height 24
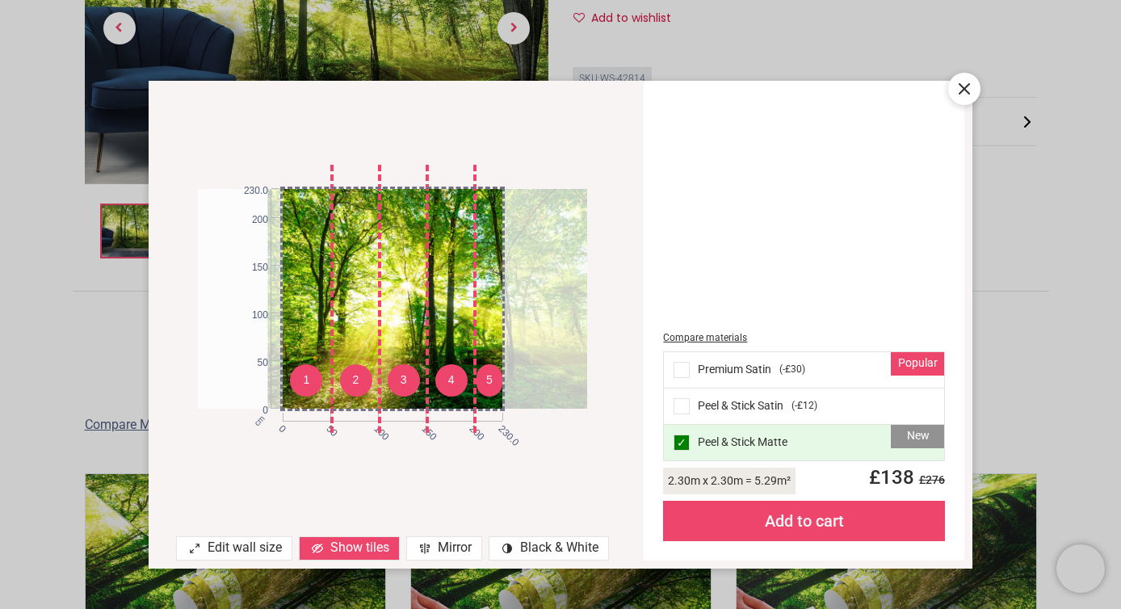
click at [521, 258] on div at bounding box center [462, 299] width 390 height 220
click at [972, 90] on icon at bounding box center [963, 88] width 19 height 19
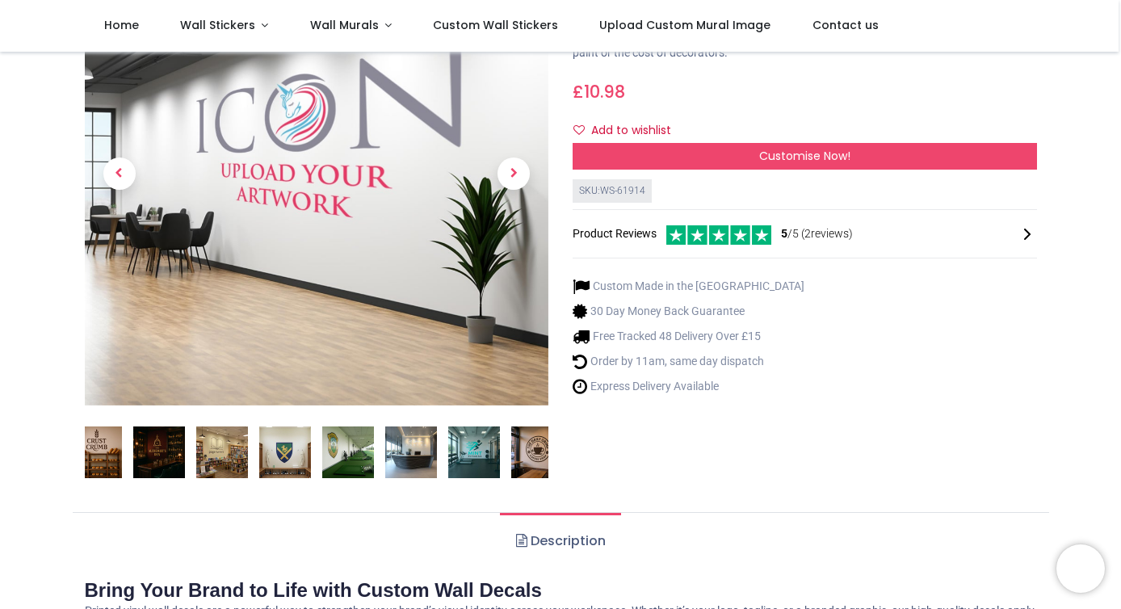
scroll to position [163, 0]
